Goal: Task Accomplishment & Management: Use online tool/utility

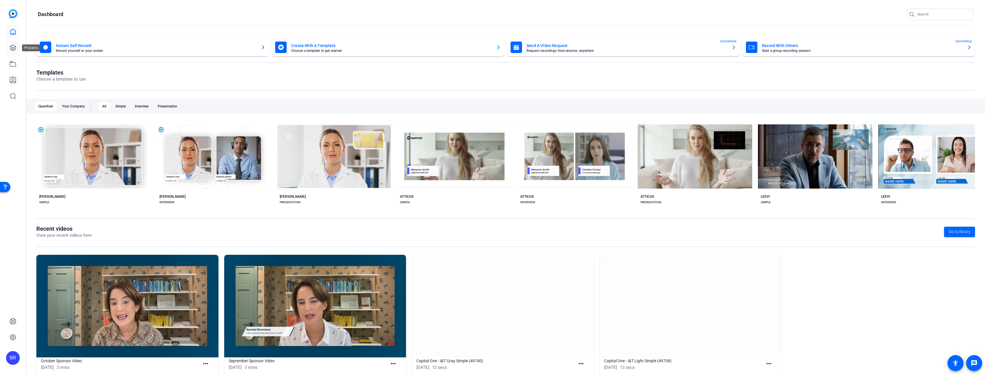
click at [15, 51] on icon at bounding box center [12, 47] width 7 height 7
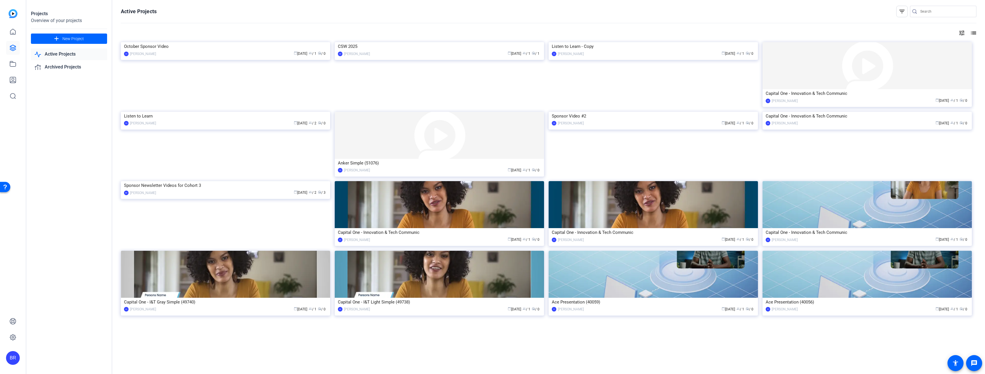
click at [70, 54] on link "Active Projects" at bounding box center [69, 54] width 76 height 12
click at [139, 51] on div "October Sponsor Video" at bounding box center [225, 46] width 203 height 9
click at [166, 51] on div "October Sponsor Video" at bounding box center [225, 46] width 203 height 9
click at [163, 190] on div "Sponsor Newsletter Videos for Cohort 3" at bounding box center [225, 185] width 203 height 9
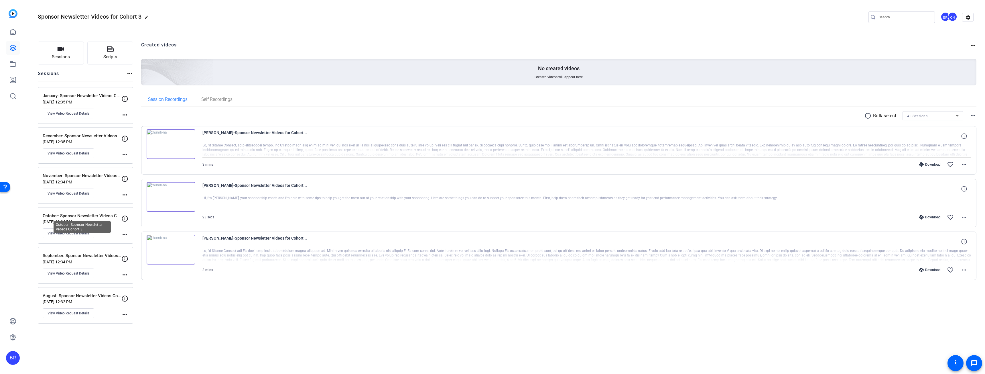
click at [94, 215] on p "October: Sponsor Newsletter Videos Cohort 3" at bounding box center [82, 215] width 79 height 7
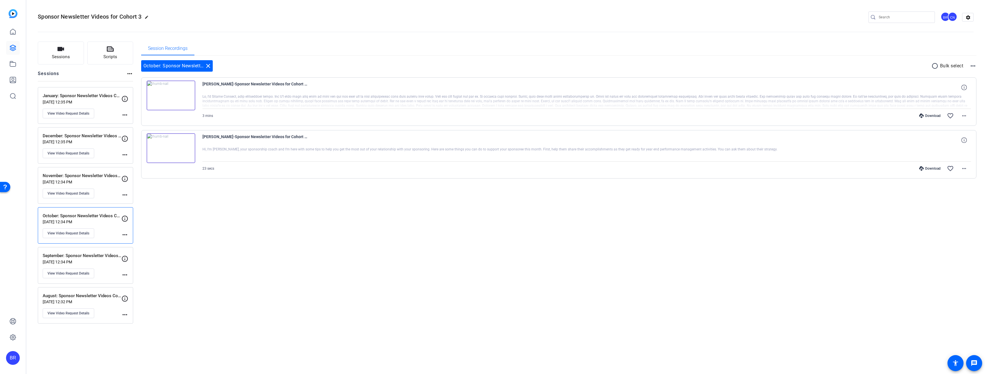
click at [170, 95] on img at bounding box center [171, 95] width 49 height 30
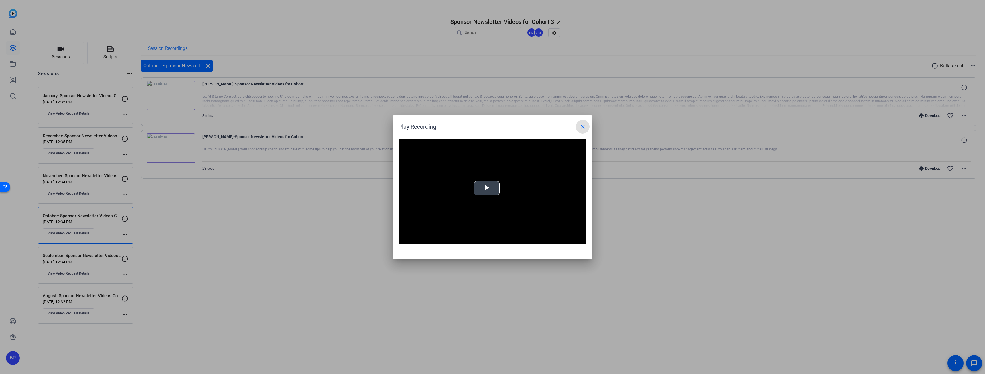
click at [439, 188] on span "Video Player" at bounding box center [487, 188] width 0 height 0
click at [439, 127] on button "close" at bounding box center [583, 127] width 14 height 14
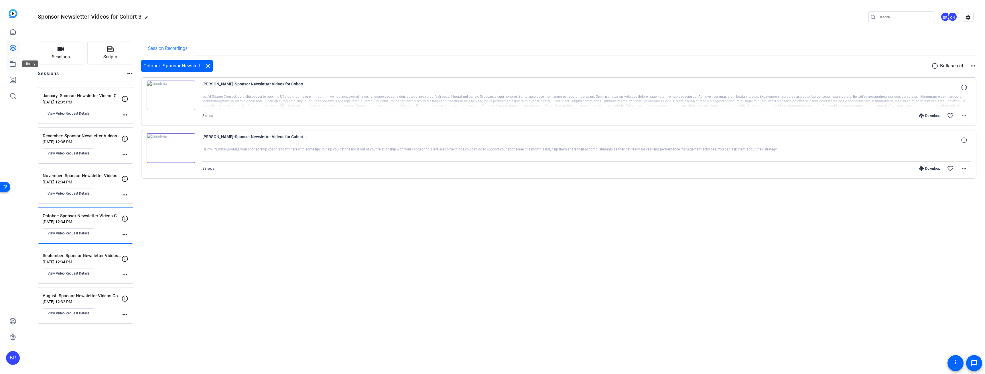
click at [12, 63] on icon at bounding box center [12, 63] width 7 height 7
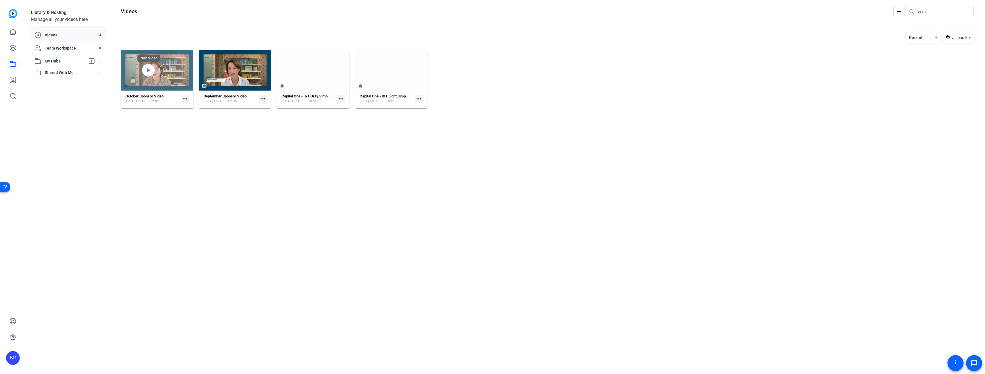
click at [144, 70] on div at bounding box center [148, 70] width 13 height 13
click at [186, 85] on span "Video Player" at bounding box center [186, 86] width 0 height 9
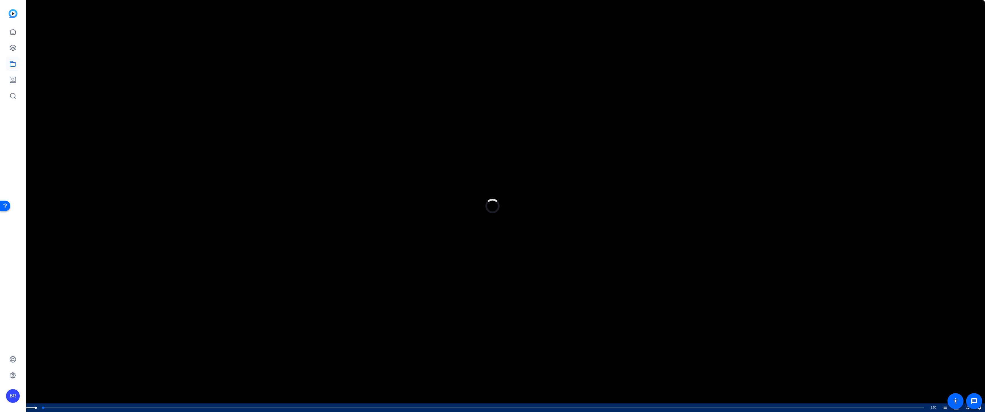
click at [19, 236] on span "Video Player" at bounding box center [16, 408] width 11 height 0
click at [0, 236] on span "Video Player" at bounding box center [0, 408] width 0 height 9
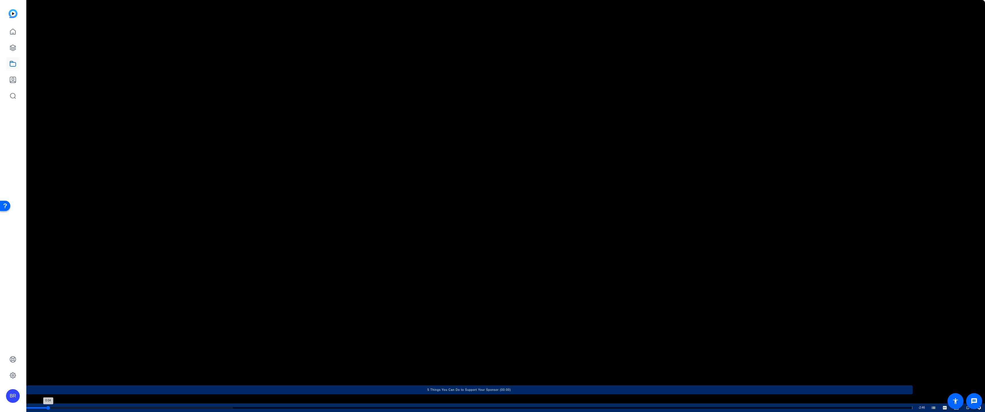
click at [48, 236] on div "Loaded : 23.36% 0:04 0:04 5 Things You Can Do to Support Your Sponsor (00:00)" at bounding box center [469, 407] width 887 height 1
click at [40, 236] on div "Progress Bar" at bounding box center [469, 408] width 887 height 3
click at [35, 236] on div "Loaded : 29.91% 0:01 0:01 5 Things You Can Do to Support Your Sponsor (00:00)" at bounding box center [469, 407] width 887 height 1
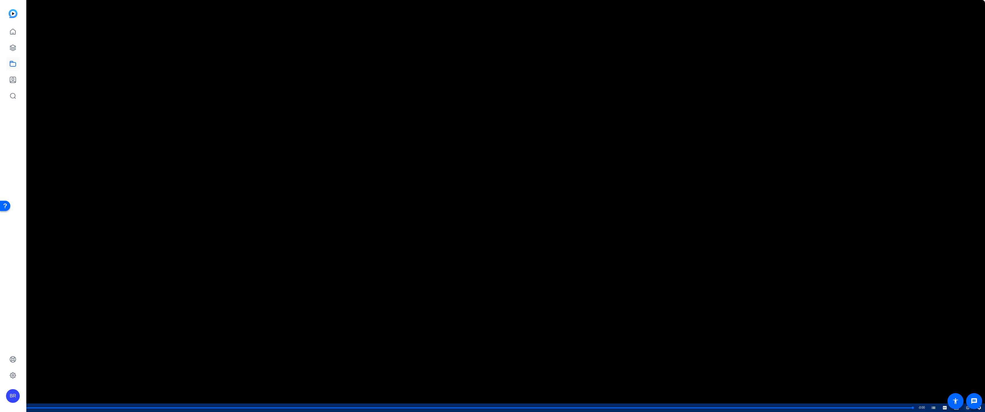
click at [439, 236] on span "Video Player" at bounding box center [962, 408] width 0 height 9
